Goal: Task Accomplishment & Management: Use online tool/utility

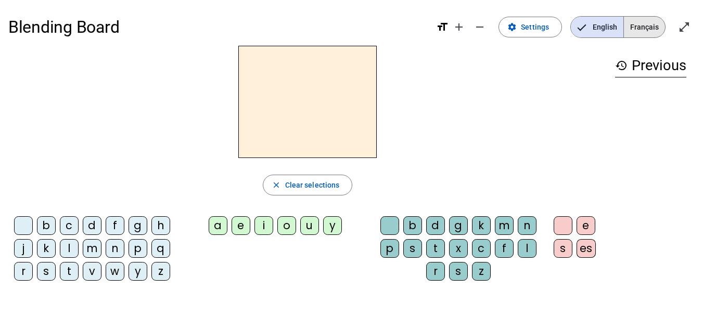
click at [637, 34] on span "Français" at bounding box center [644, 27] width 41 height 21
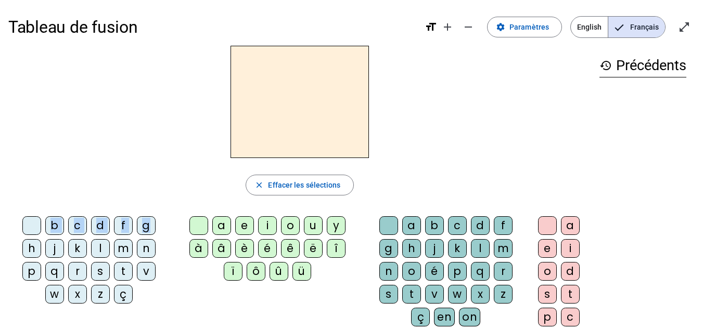
drag, startPoint x: 146, startPoint y: 226, endPoint x: 249, endPoint y: 111, distance: 154.4
click at [249, 111] on div "close [PERSON_NAME] les sélections b c d f g h j k l m n p q r s t v w x z ç a …" at bounding box center [299, 213] width 583 height 335
click at [119, 179] on div "close Effacer les sélections" at bounding box center [299, 185] width 583 height 21
click at [143, 226] on div "g" at bounding box center [146, 226] width 19 height 19
click at [265, 249] on div "é" at bounding box center [267, 248] width 19 height 19
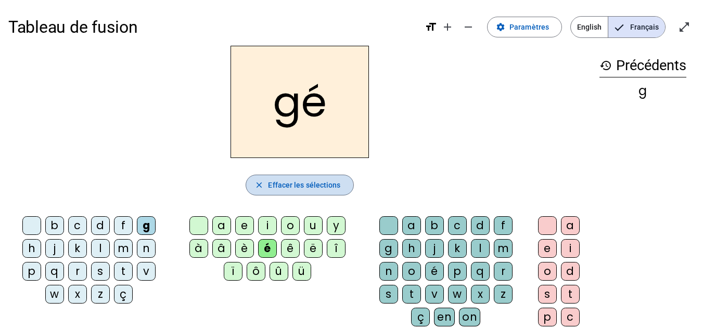
click at [262, 187] on mat-icon "close" at bounding box center [259, 185] width 9 height 9
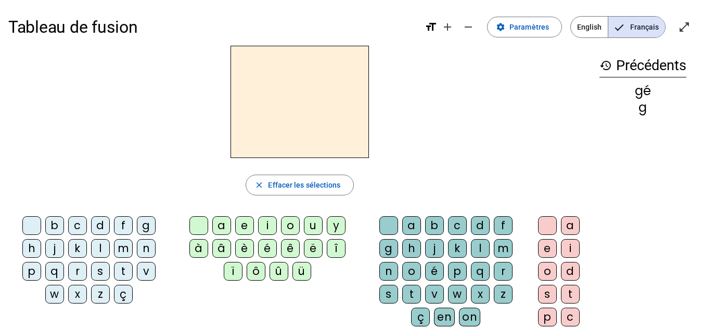
click at [640, 89] on div "gé" at bounding box center [643, 91] width 87 height 12
click at [453, 29] on mat-icon "add" at bounding box center [447, 27] width 12 height 12
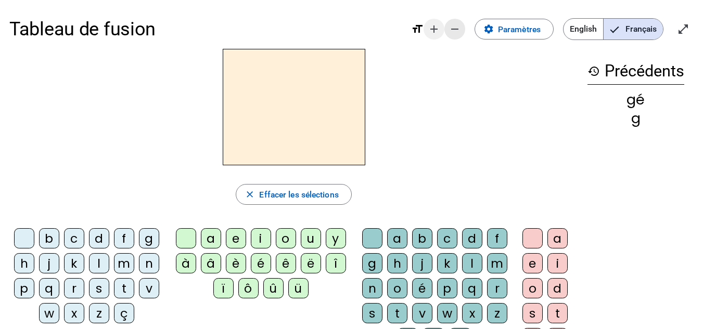
click at [453, 29] on mat-icon "remove" at bounding box center [455, 29] width 12 height 12
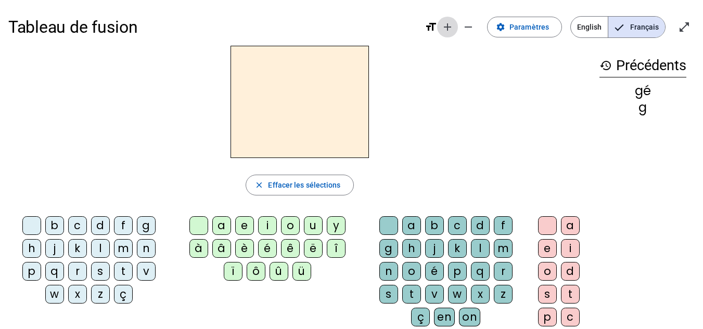
click at [453, 29] on mat-icon "add" at bounding box center [447, 27] width 12 height 12
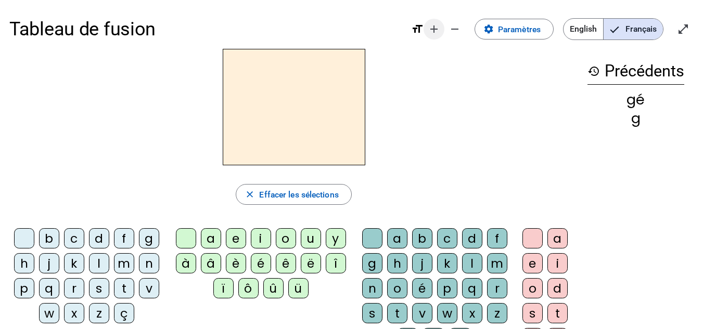
click at [433, 29] on mat-icon "add" at bounding box center [434, 29] width 12 height 12
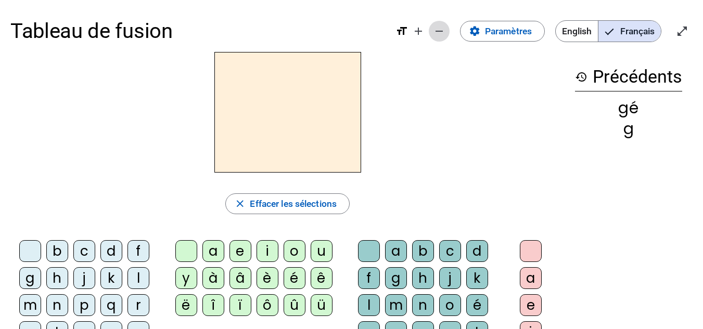
click at [444, 31] on mat-icon "remove" at bounding box center [439, 31] width 12 height 12
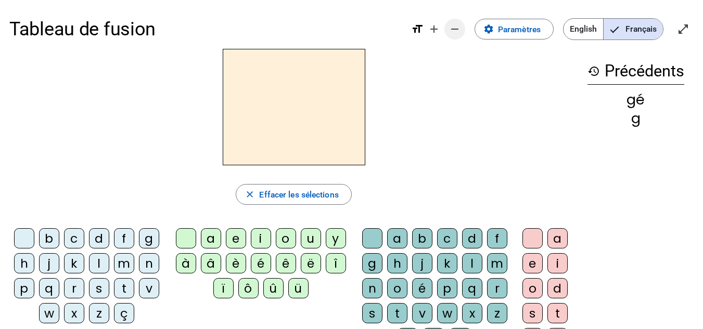
click at [453, 31] on mat-icon "remove" at bounding box center [455, 29] width 12 height 12
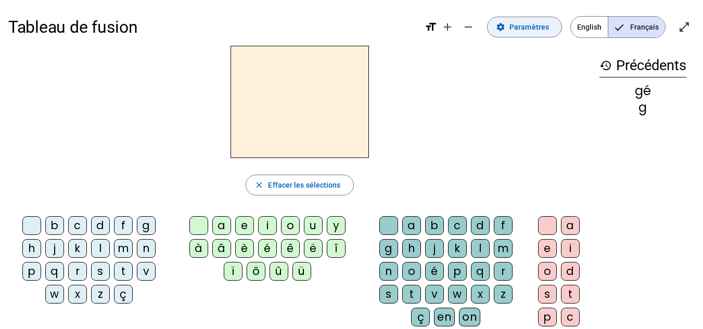
click at [504, 24] on mat-icon "settings" at bounding box center [500, 26] width 9 height 9
click at [355, 103] on h2 at bounding box center [300, 102] width 138 height 112
